Goal: Find contact information: Find contact information

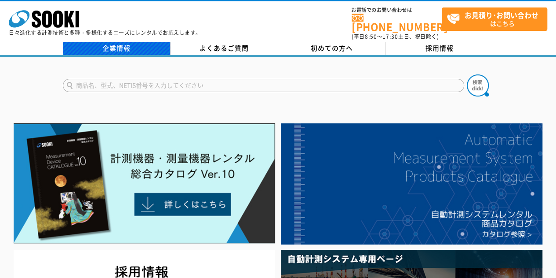
click at [106, 42] on link "企業情報" at bounding box center [117, 48] width 108 height 13
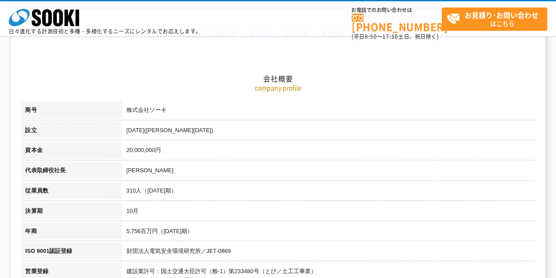
scroll to position [88, 0]
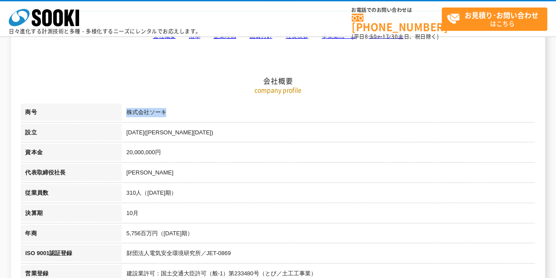
drag, startPoint x: 173, startPoint y: 114, endPoint x: 119, endPoint y: 114, distance: 54.5
click at [119, 114] on tr "商号 株式会社ソーキ" at bounding box center [278, 113] width 515 height 20
copy tr "商号 株式会社ソーキ"
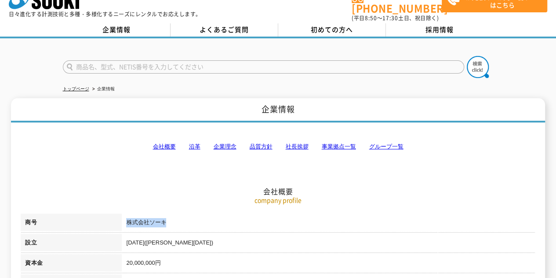
scroll to position [0, 0]
